Goal: Information Seeking & Learning: Find specific fact

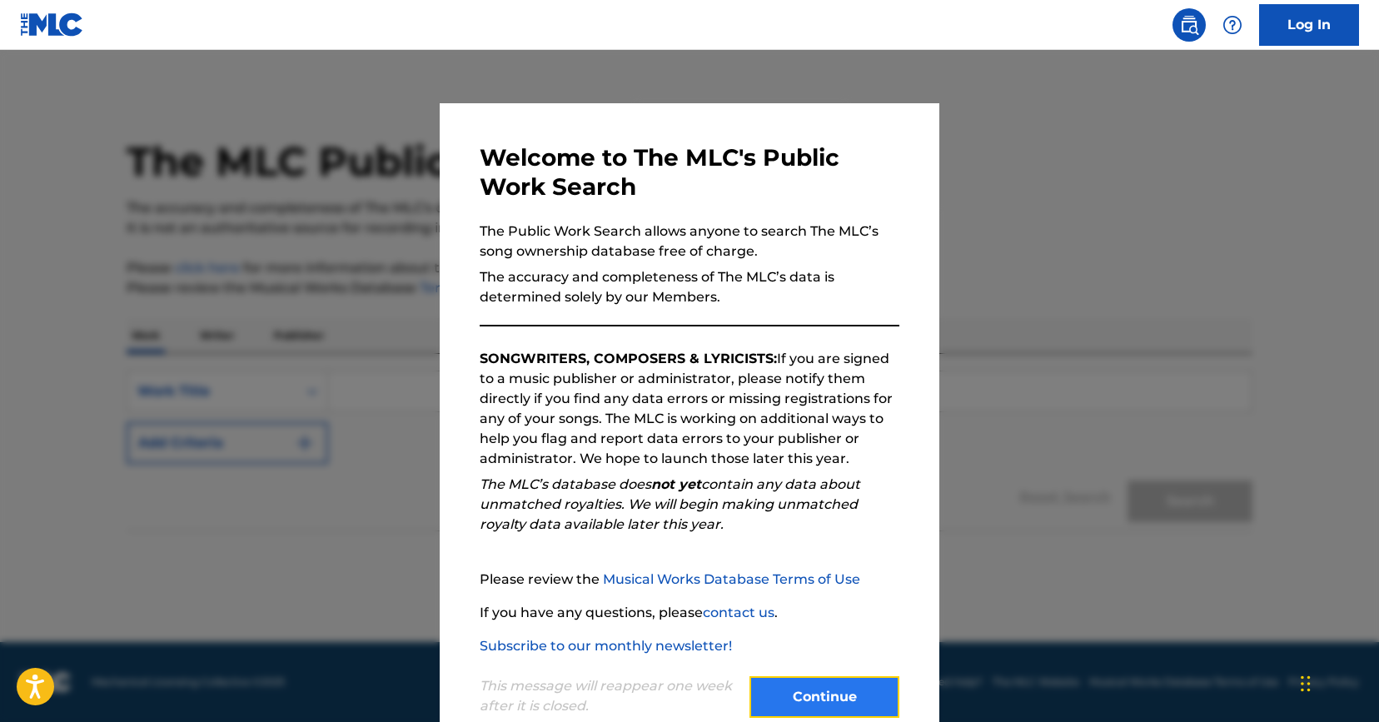
click at [853, 693] on button "Continue" at bounding box center [824, 697] width 150 height 42
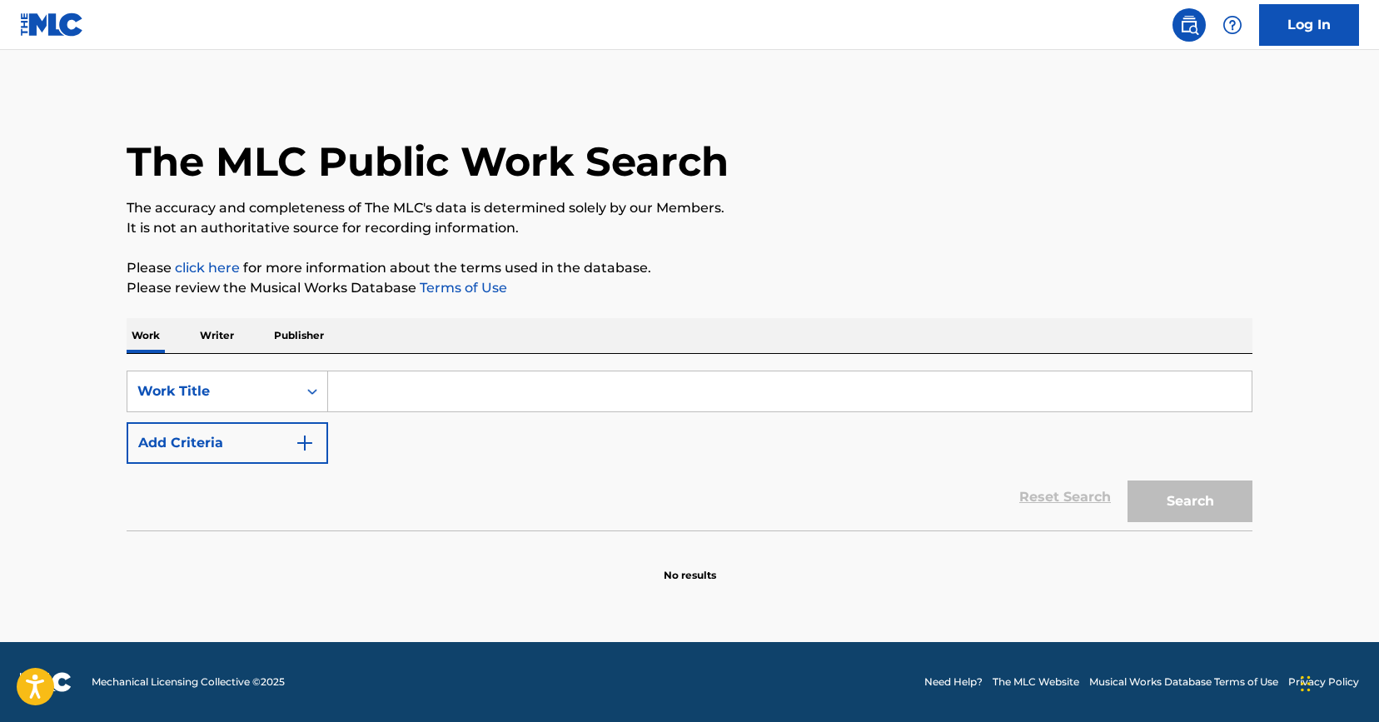
click at [431, 397] on input "Search Form" at bounding box center [789, 391] width 923 height 40
type input "attention"
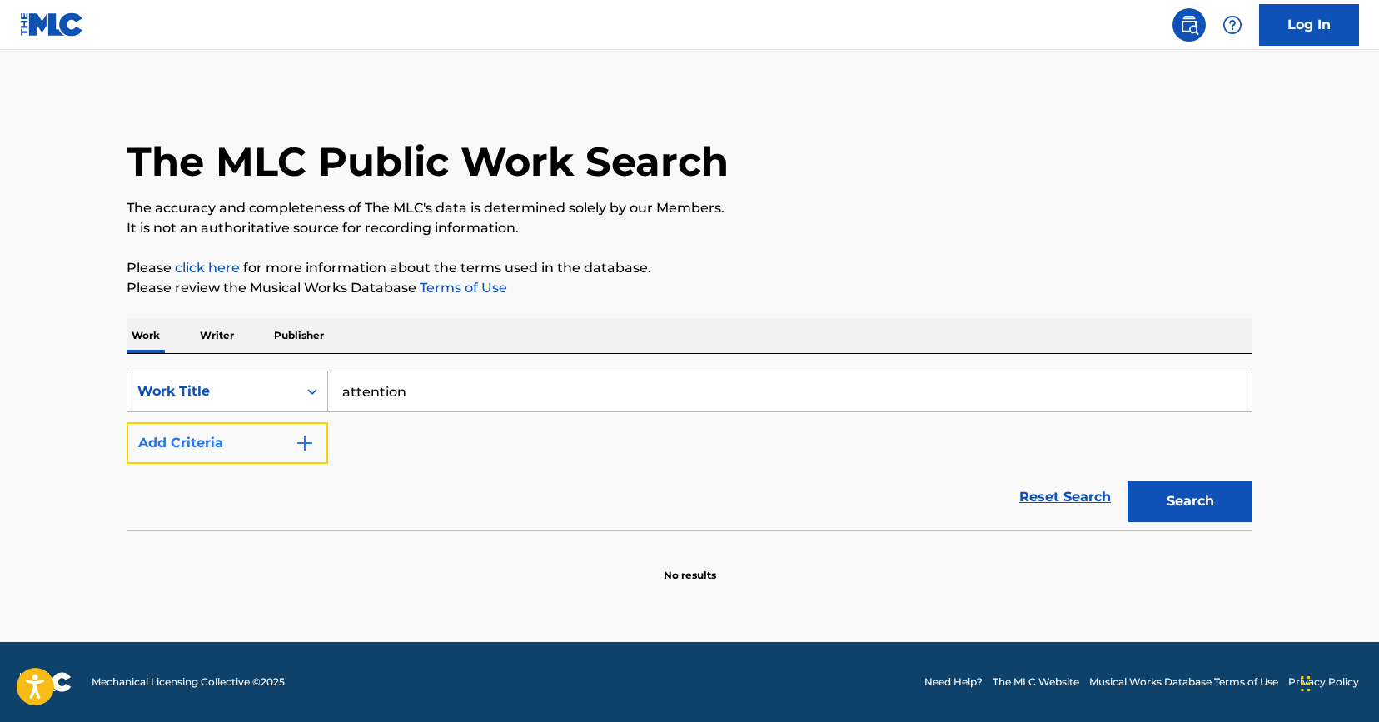
click at [302, 441] on img "Search Form" at bounding box center [305, 443] width 20 height 20
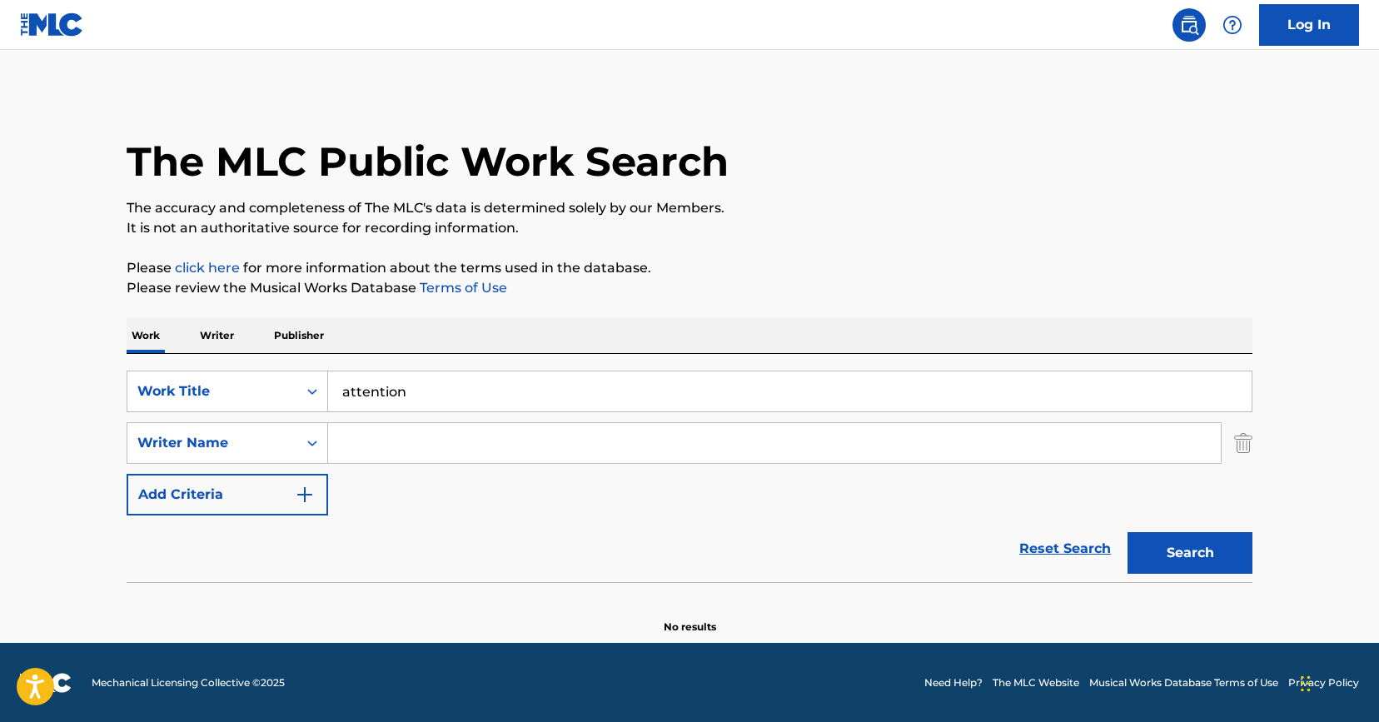
click at [423, 448] on input "Search Form" at bounding box center [774, 443] width 893 height 40
type input "[PERSON_NAME]"
click at [1127, 532] on button "Search" at bounding box center [1189, 553] width 125 height 42
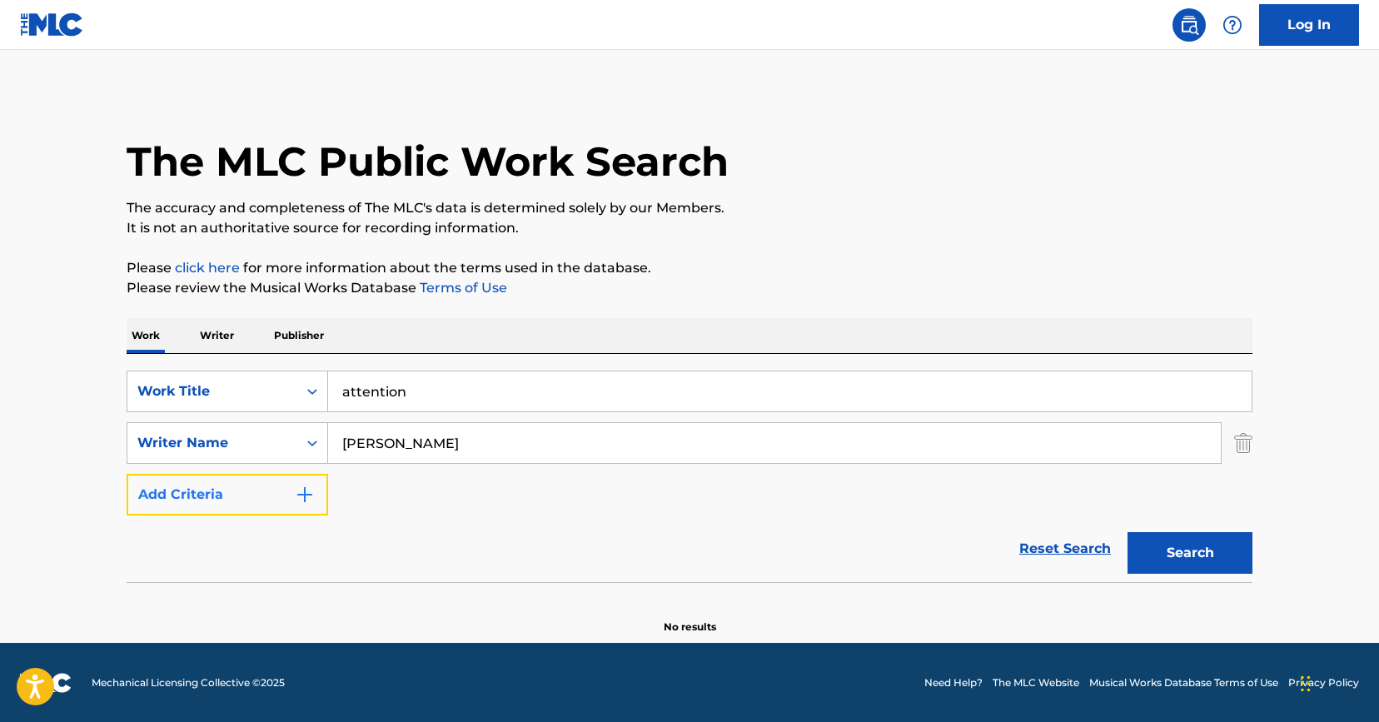
click at [311, 490] on img "Search Form" at bounding box center [305, 495] width 20 height 20
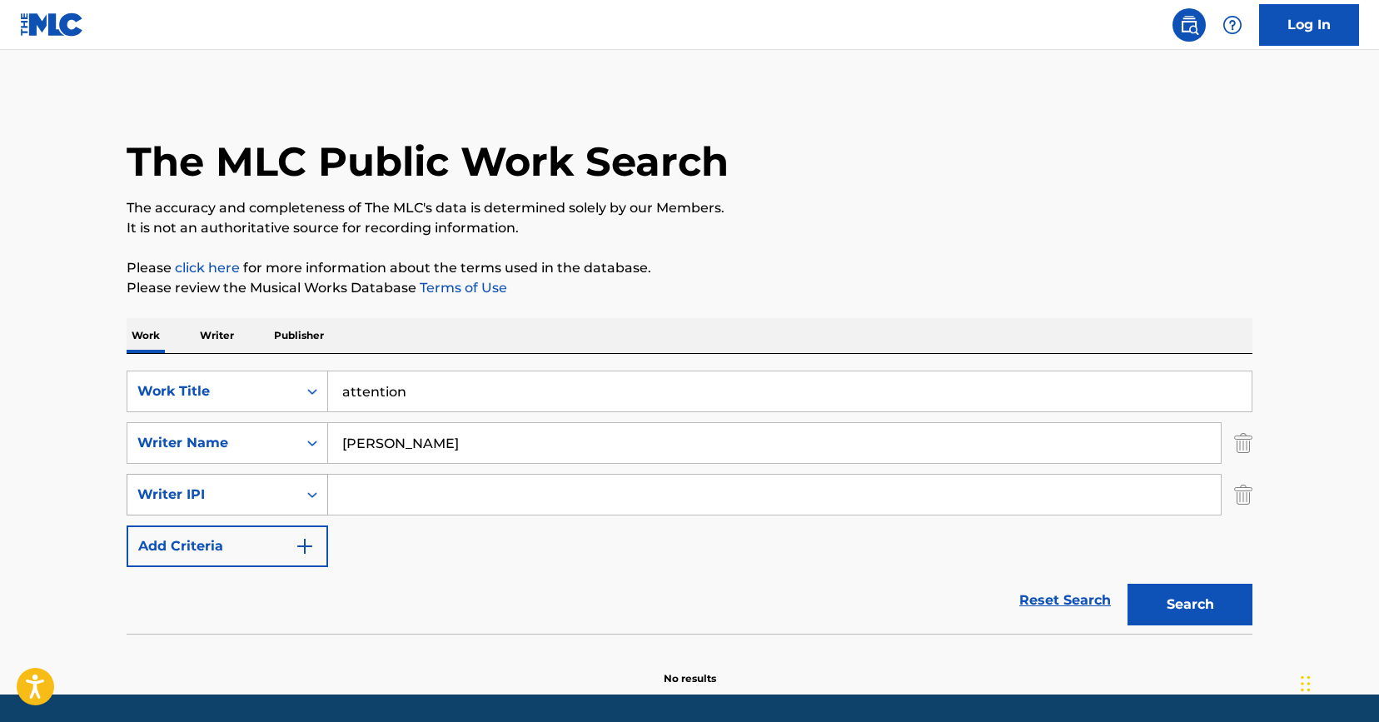
click at [315, 490] on icon "Search Form" at bounding box center [312, 494] width 17 height 17
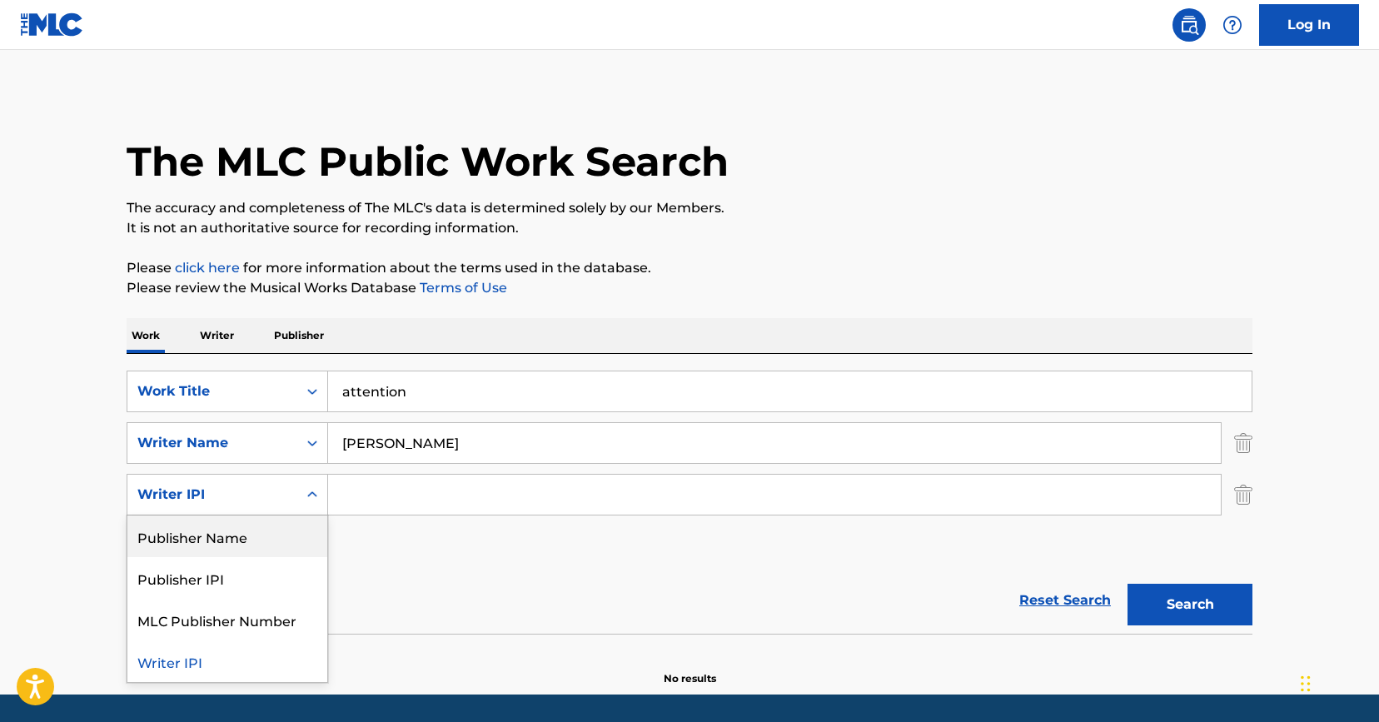
click at [254, 539] on div "Publisher Name" at bounding box center [227, 536] width 200 height 42
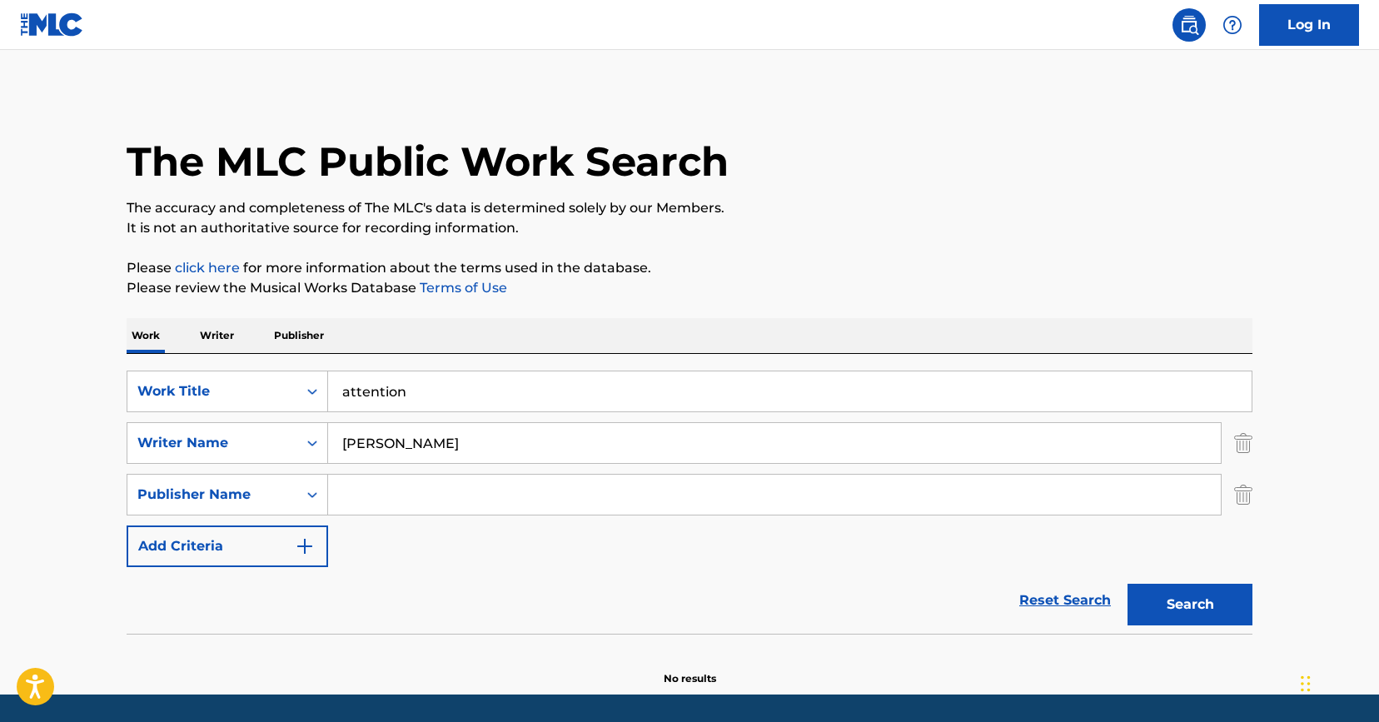
click at [216, 336] on p "Writer" at bounding box center [217, 335] width 44 height 35
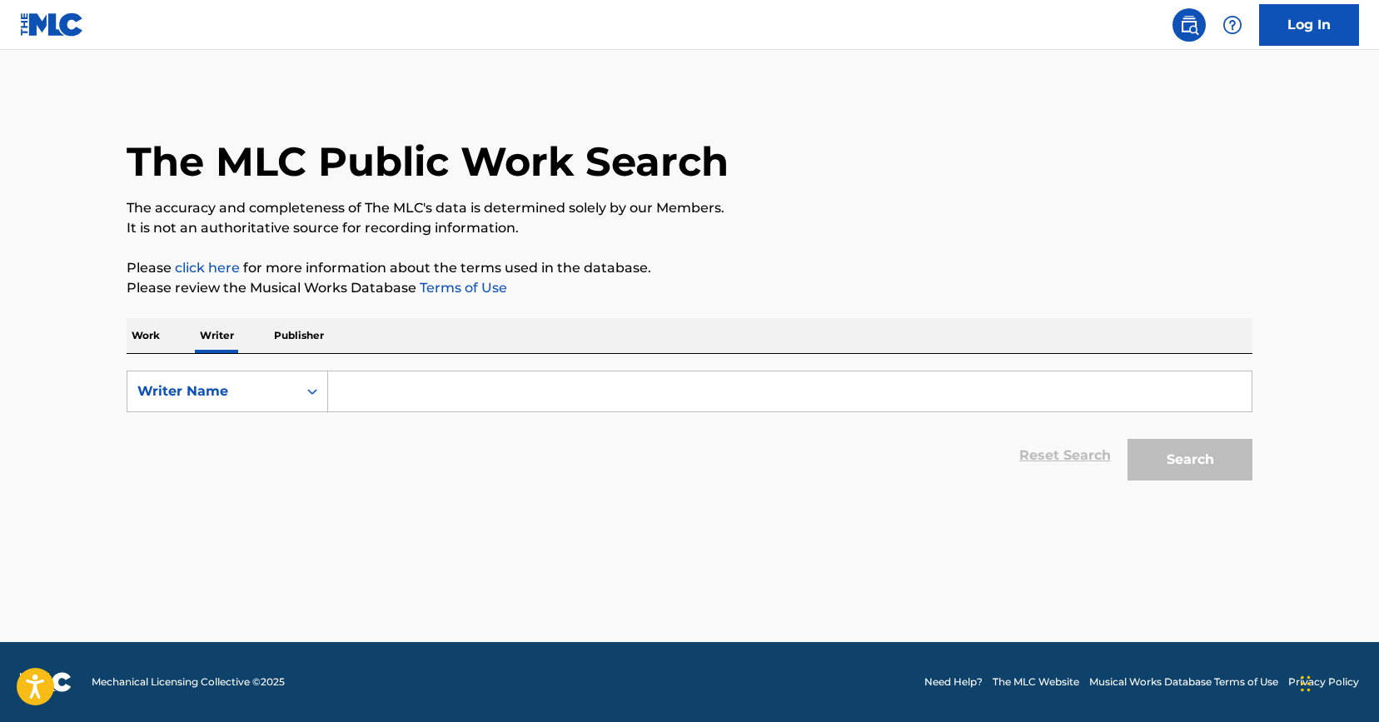
click at [375, 391] on input "Search Form" at bounding box center [789, 391] width 923 height 40
type input "[PERSON_NAME]"
click at [1127, 439] on button "Search" at bounding box center [1189, 460] width 125 height 42
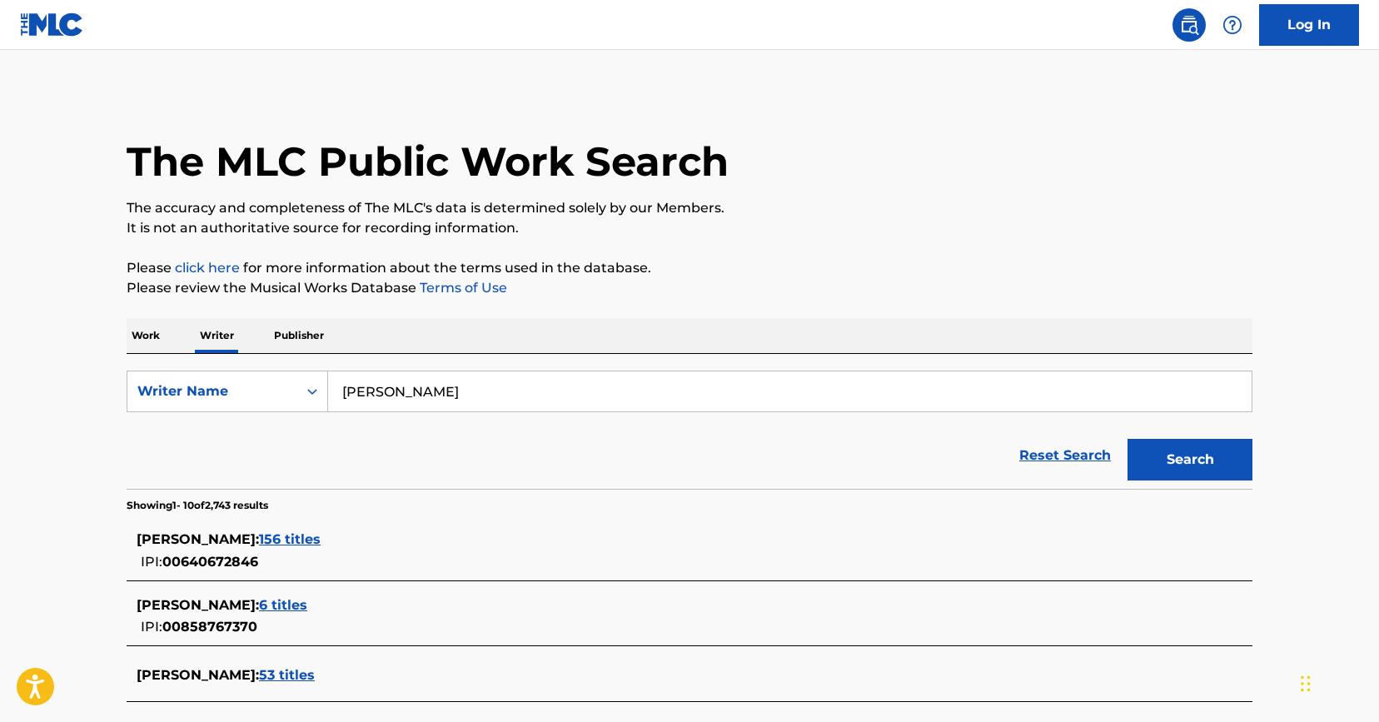
click at [281, 536] on span "156 titles" at bounding box center [290, 539] width 62 height 16
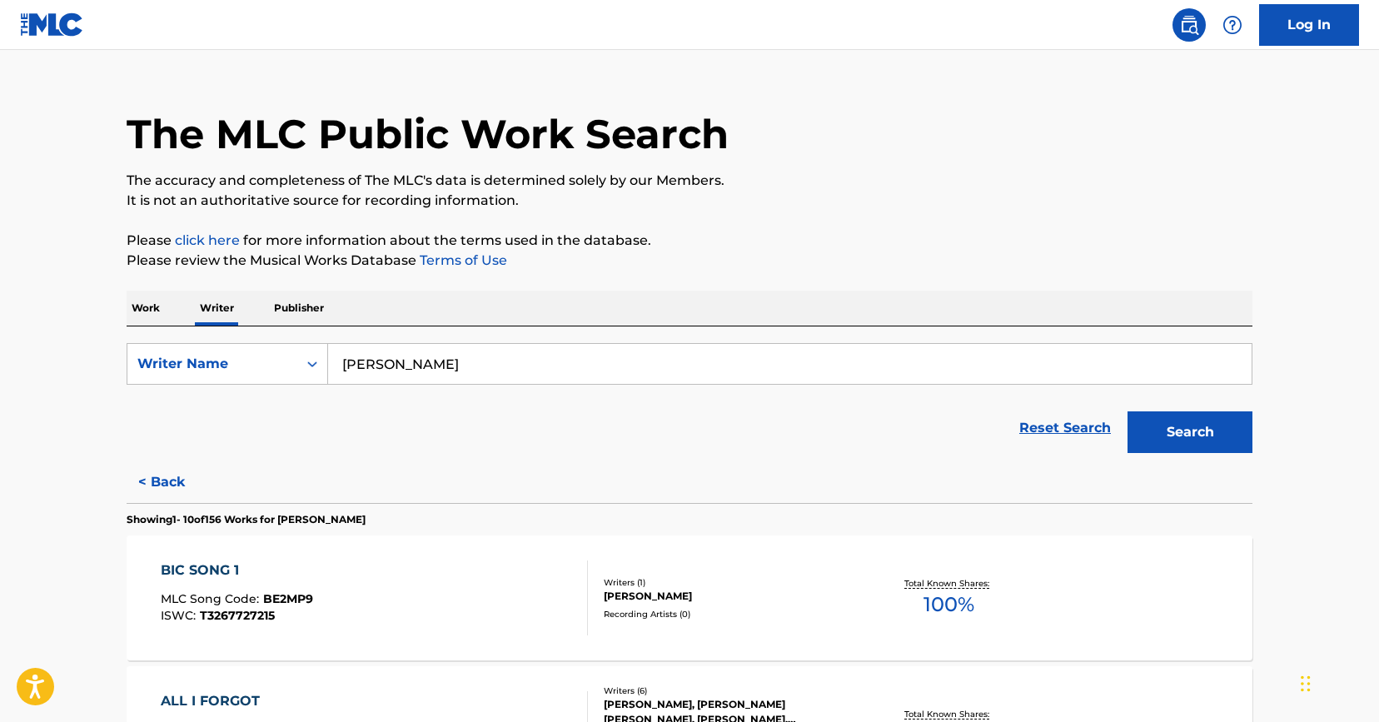
scroll to position [29, 0]
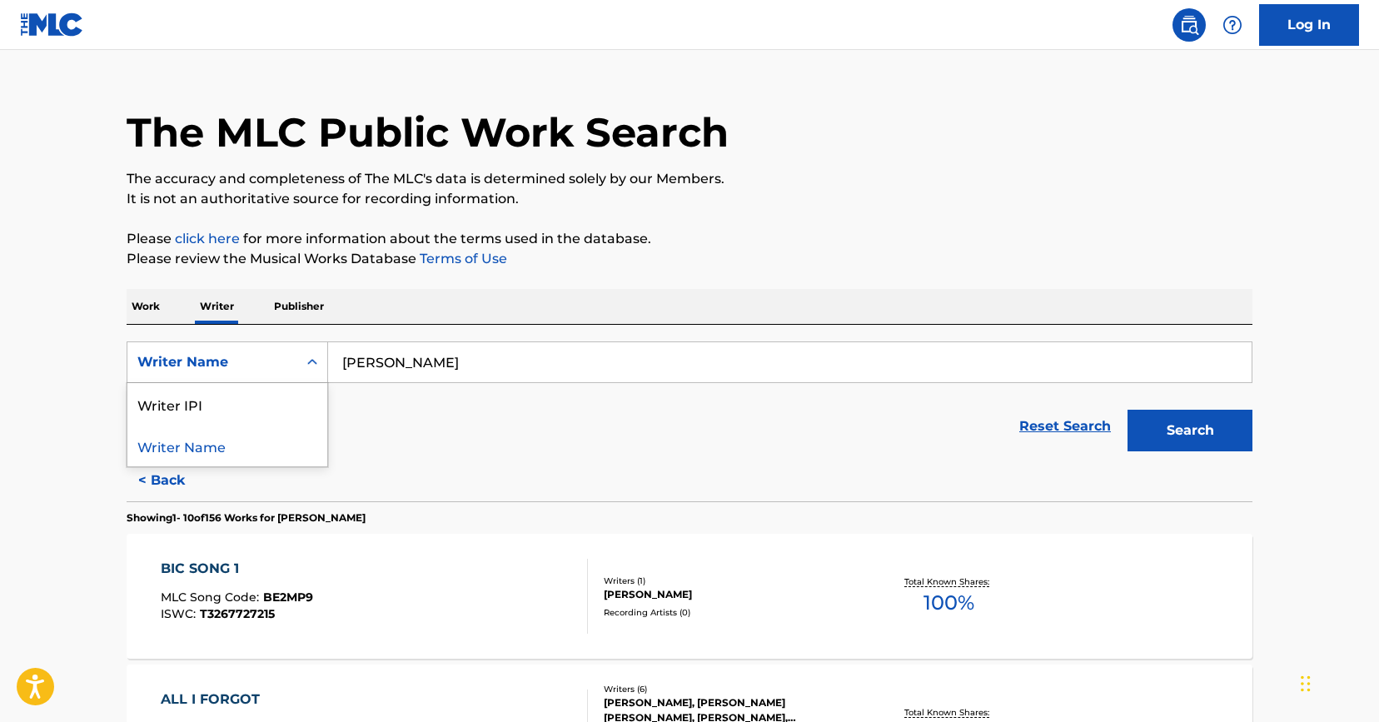
click at [308, 360] on icon "Search Form" at bounding box center [312, 362] width 17 height 17
click at [143, 306] on p "Work" at bounding box center [146, 306] width 38 height 35
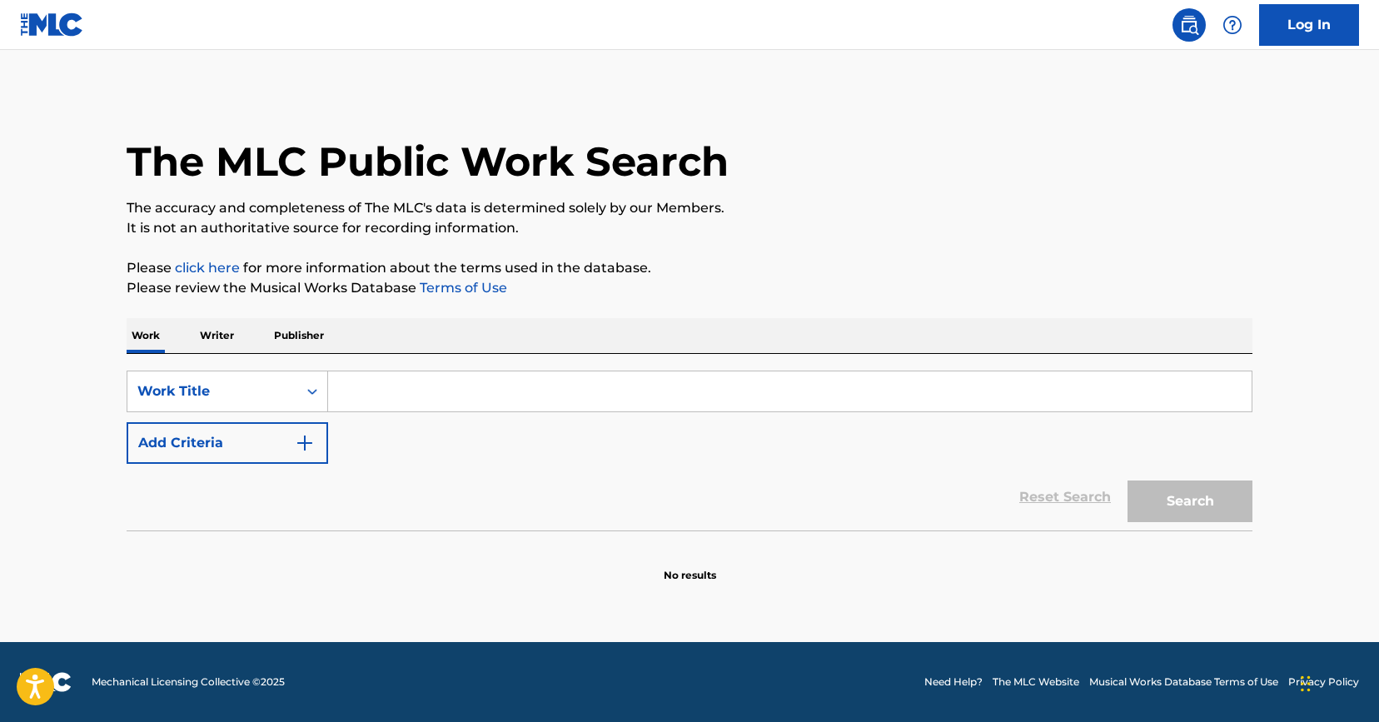
click at [366, 397] on input "Search Form" at bounding box center [789, 391] width 923 height 40
type input "attention"
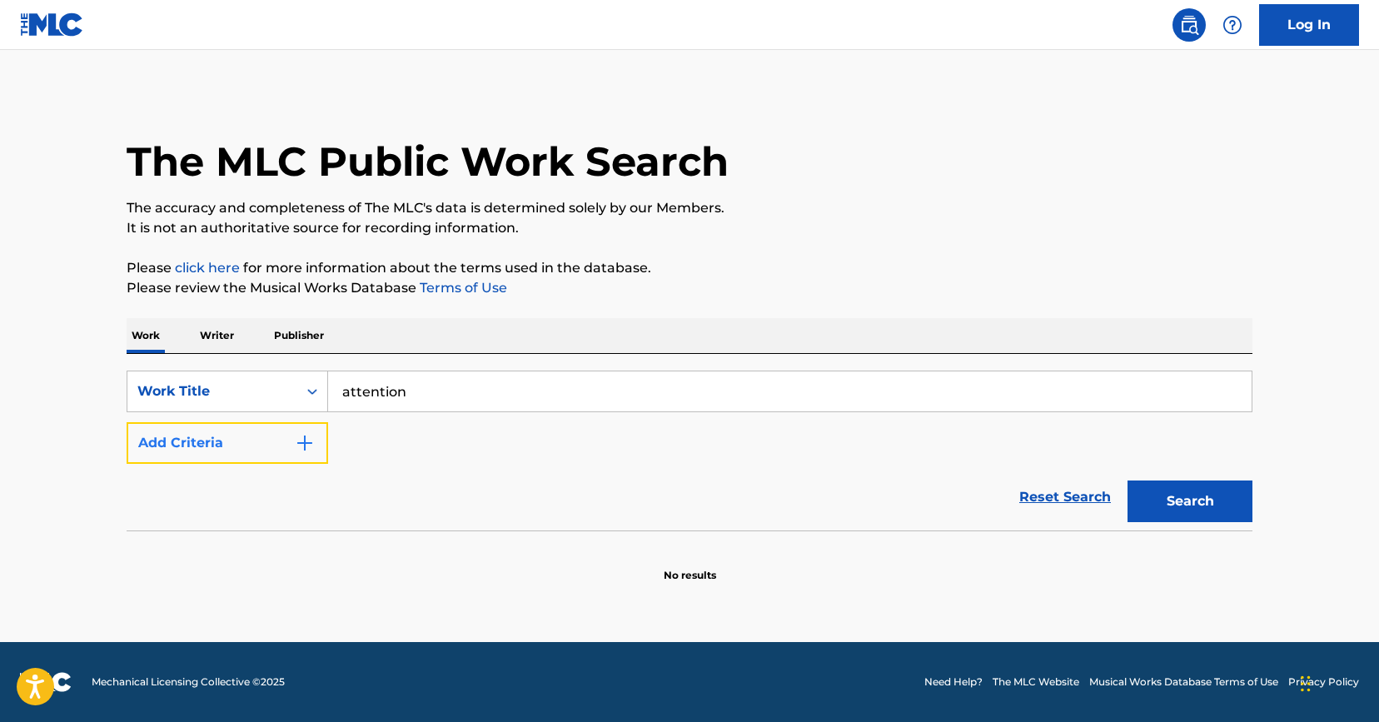
click at [307, 444] on img "Search Form" at bounding box center [305, 443] width 20 height 20
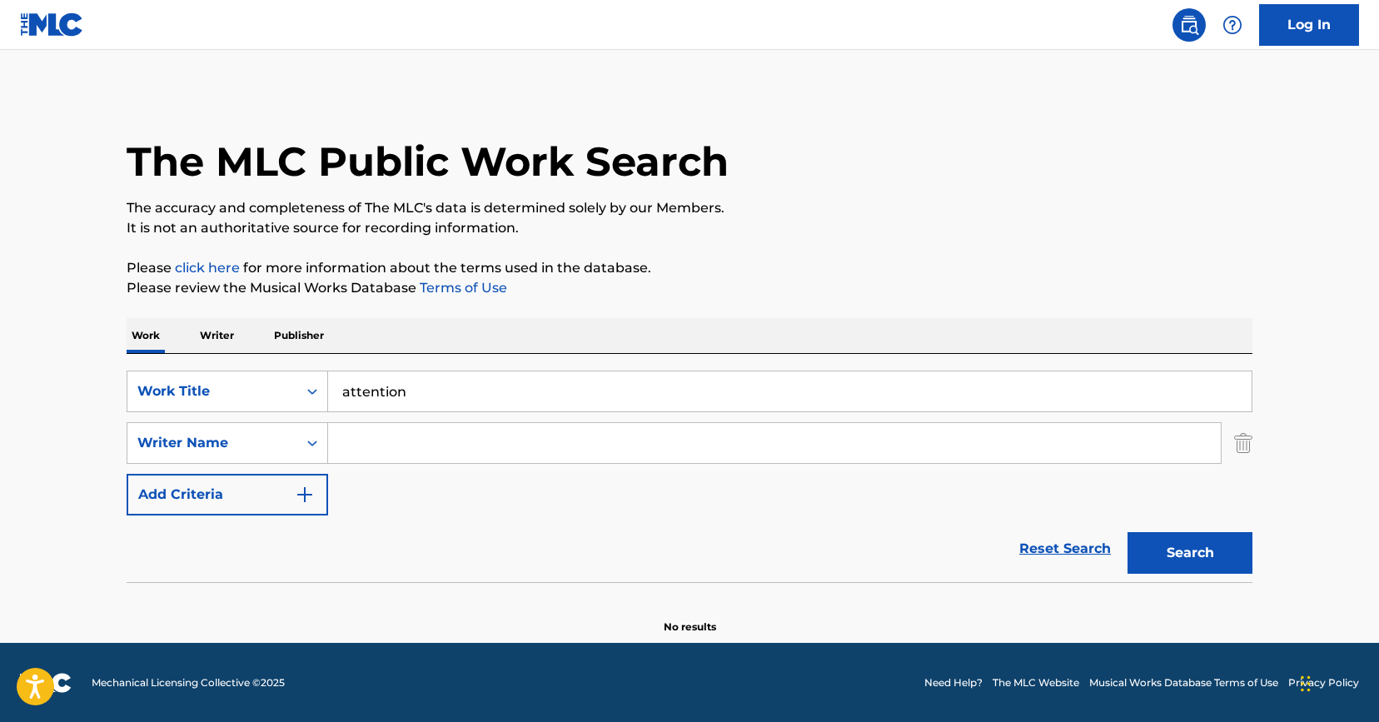
click at [361, 440] on input "Search Form" at bounding box center [774, 443] width 893 height 40
click at [420, 442] on input "Search Form" at bounding box center [774, 443] width 893 height 40
type input "[PERSON_NAME]"
click at [1127, 532] on button "Search" at bounding box center [1189, 553] width 125 height 42
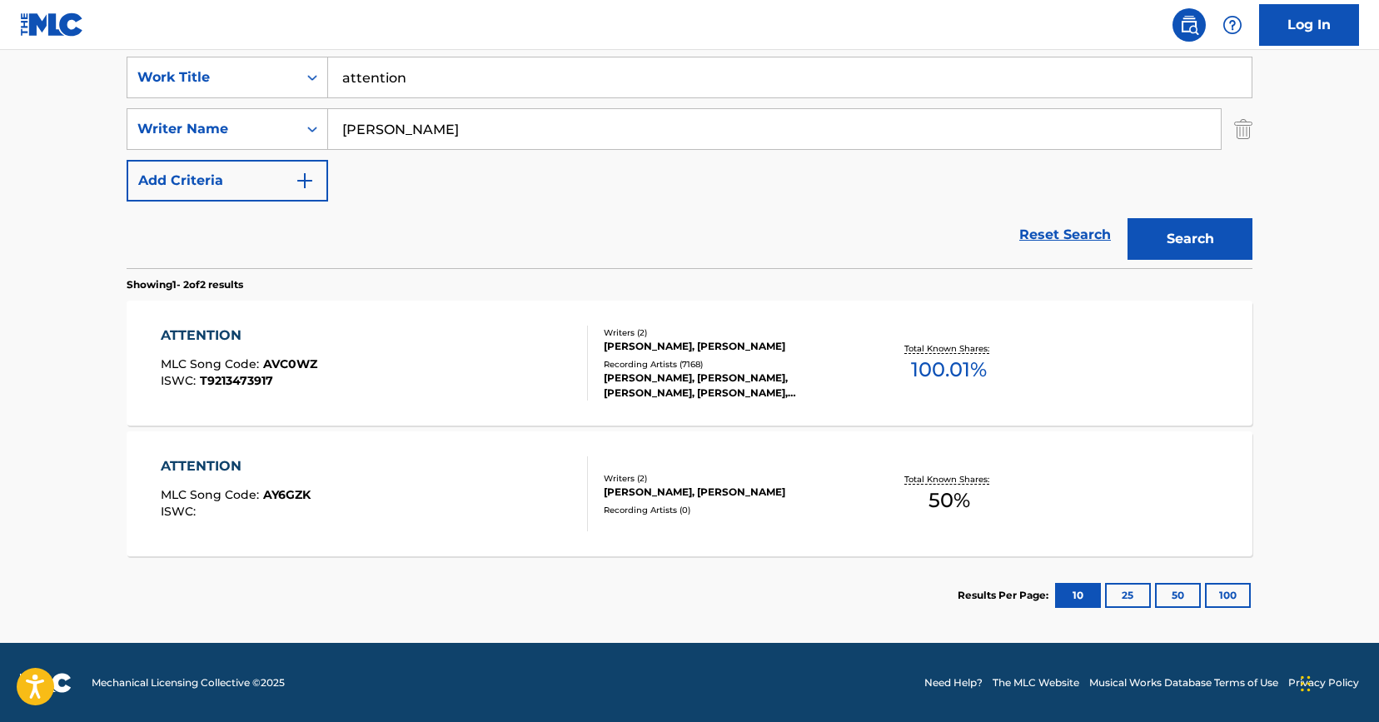
scroll to position [315, 0]
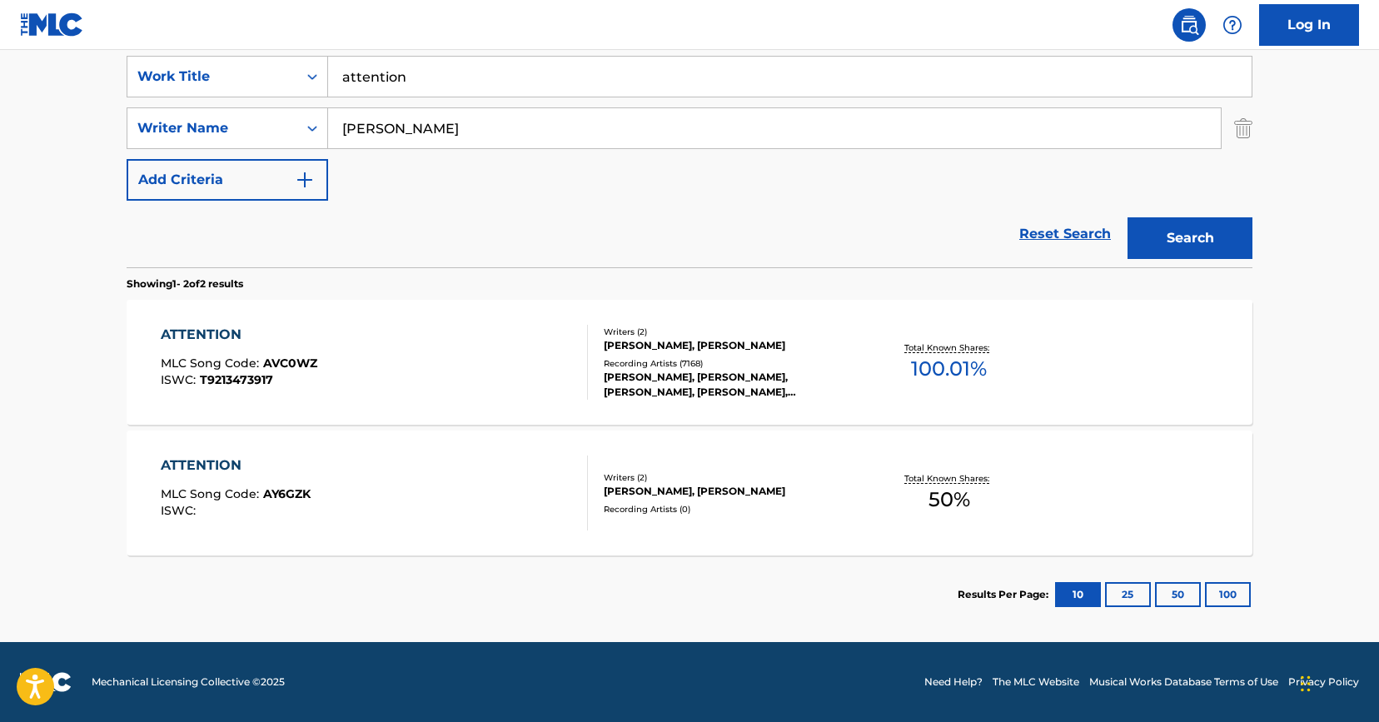
click at [769, 384] on div "[PERSON_NAME], [PERSON_NAME], [PERSON_NAME], [PERSON_NAME], [PERSON_NAME]" at bounding box center [729, 385] width 251 height 30
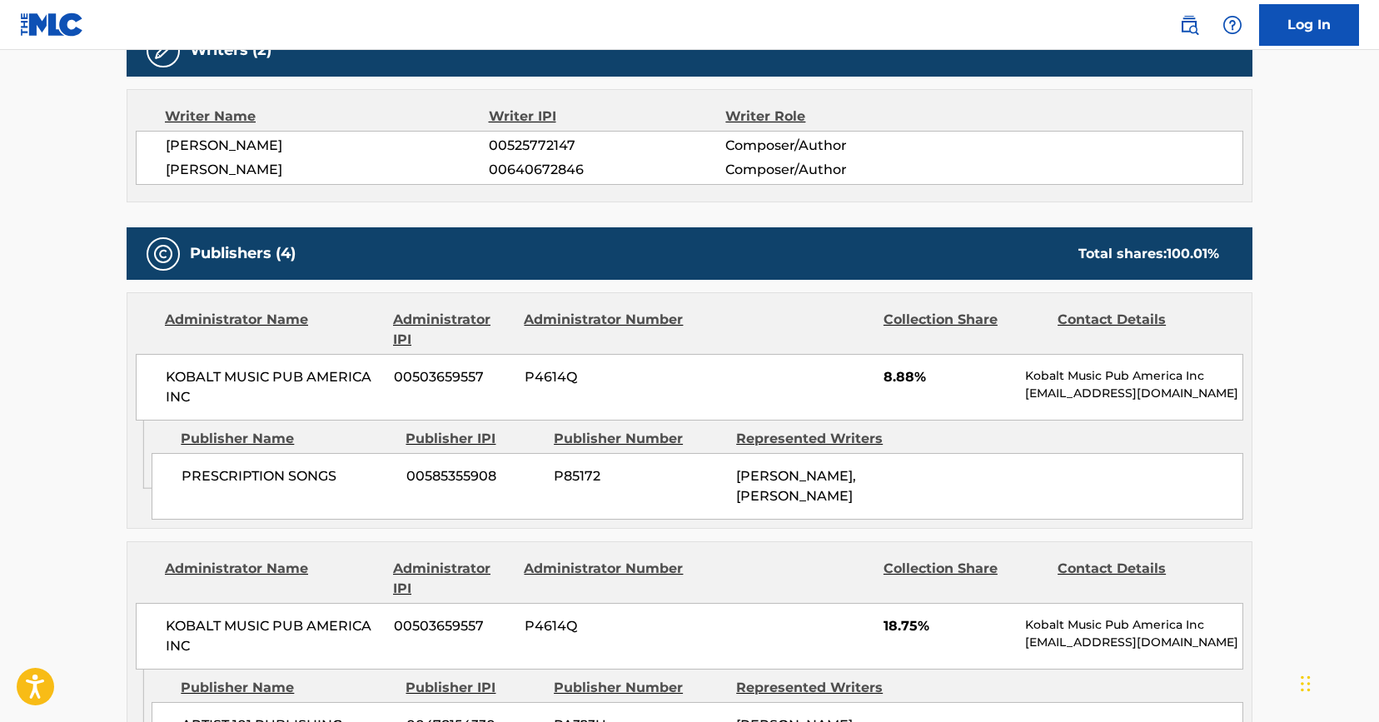
scroll to position [565, 0]
